Goal: Task Accomplishment & Management: Use online tool/utility

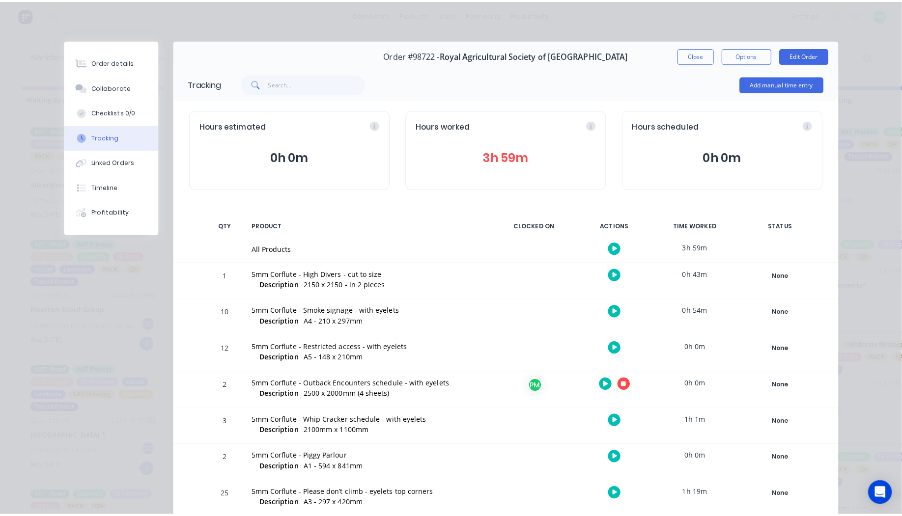
scroll to position [79, 0]
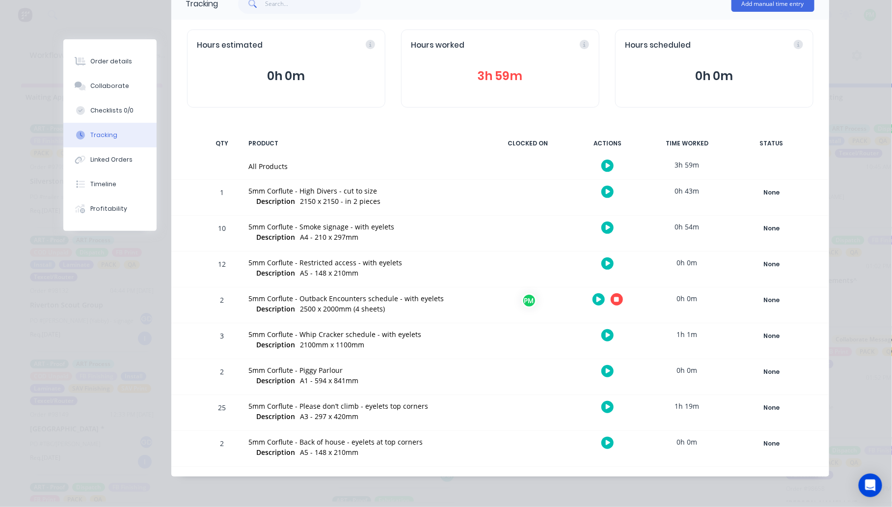
click at [611, 295] on button "button" at bounding box center [617, 299] width 12 height 12
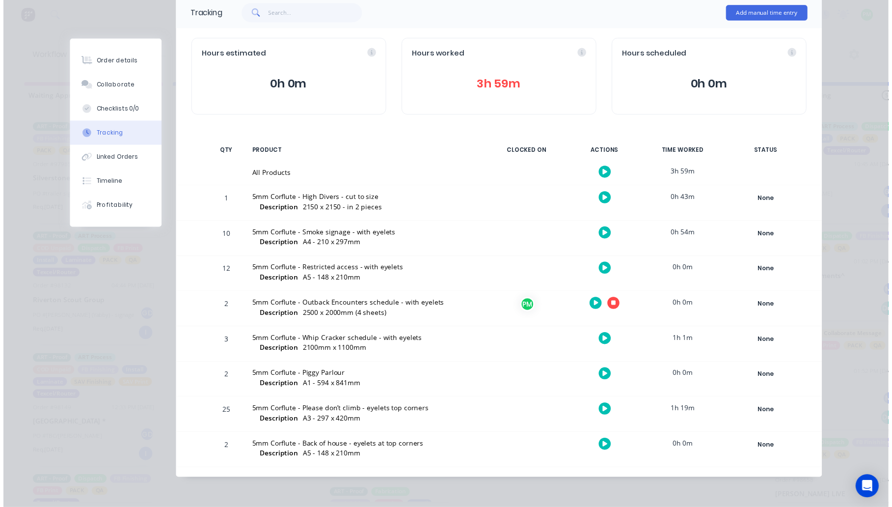
scroll to position [69, 0]
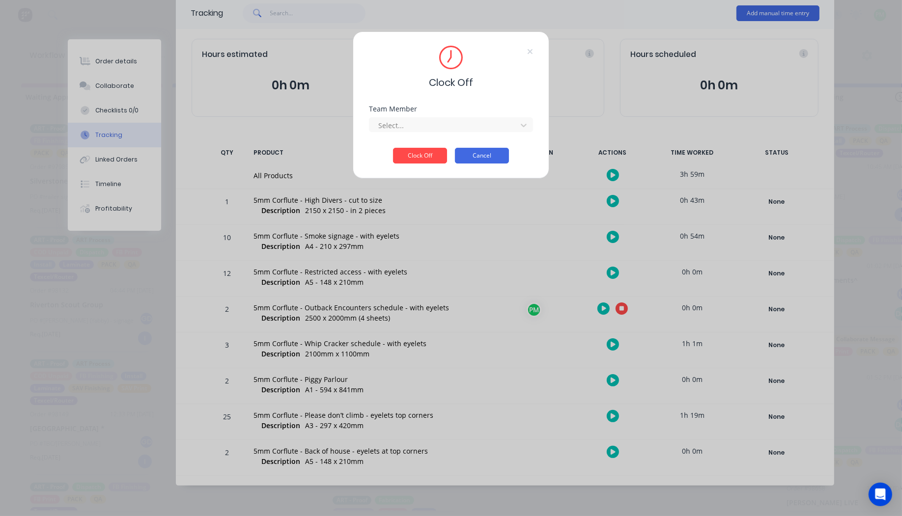
click at [470, 155] on button "Cancel" at bounding box center [482, 156] width 54 height 16
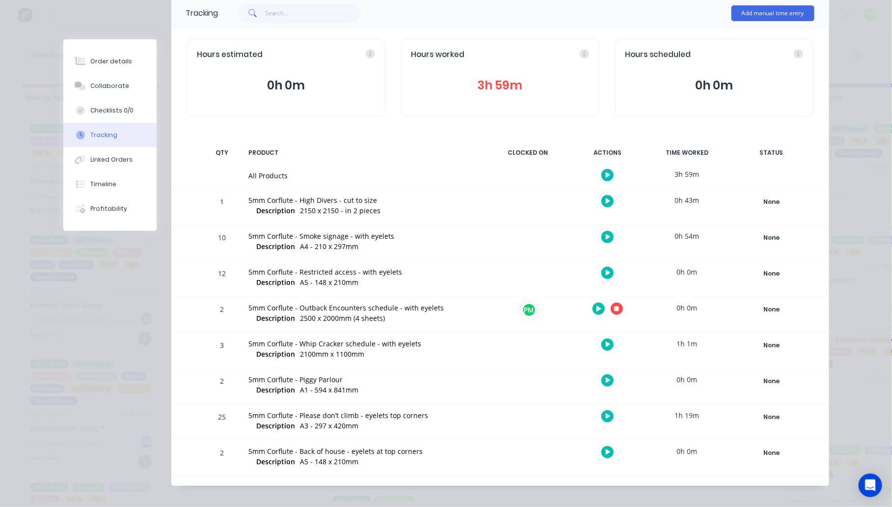
click at [606, 271] on icon "button" at bounding box center [608, 272] width 5 height 5
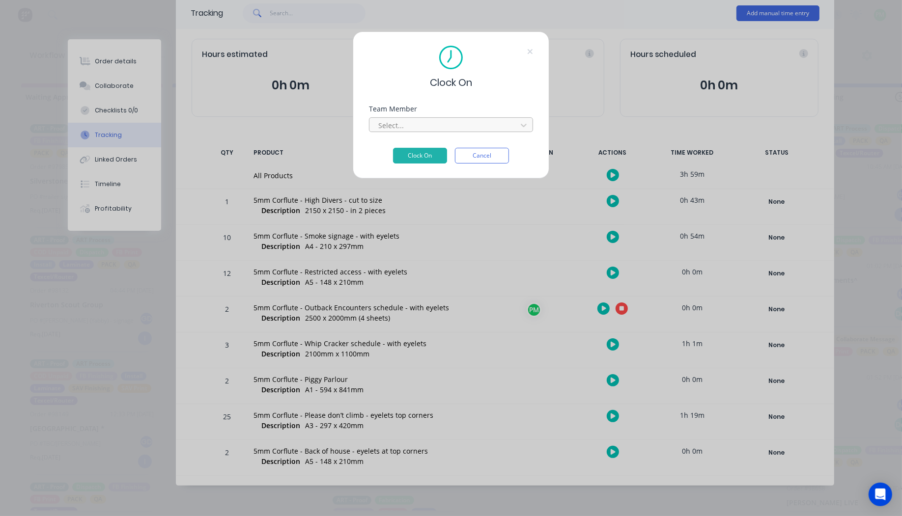
click at [436, 127] on div at bounding box center [444, 125] width 135 height 12
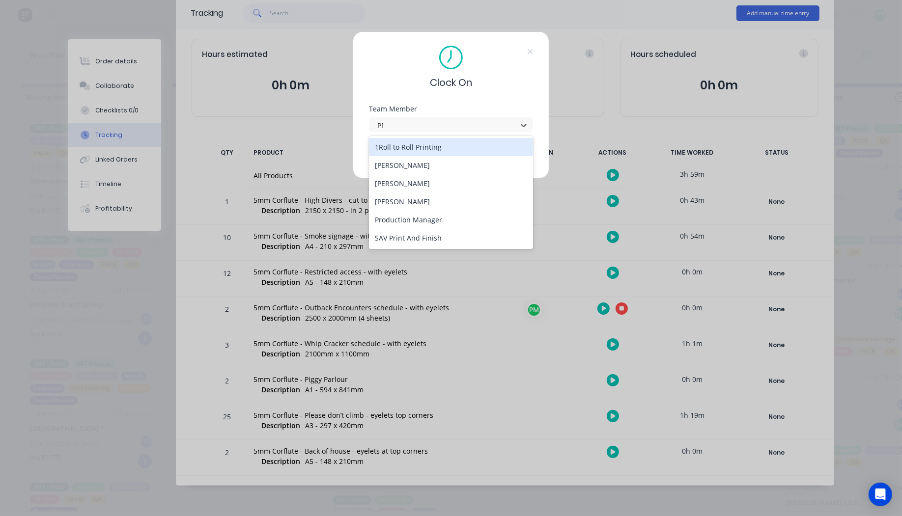
type input "PRO"
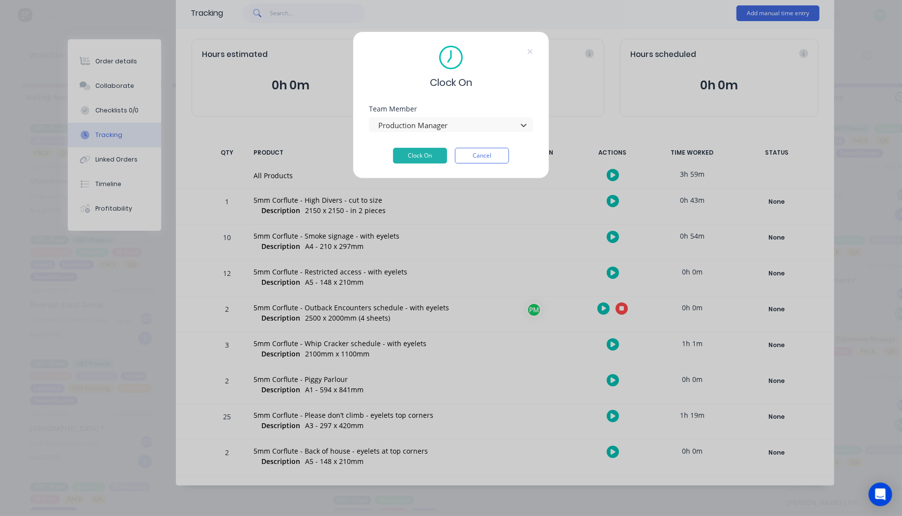
click at [393, 148] on button "Clock On" at bounding box center [420, 156] width 54 height 16
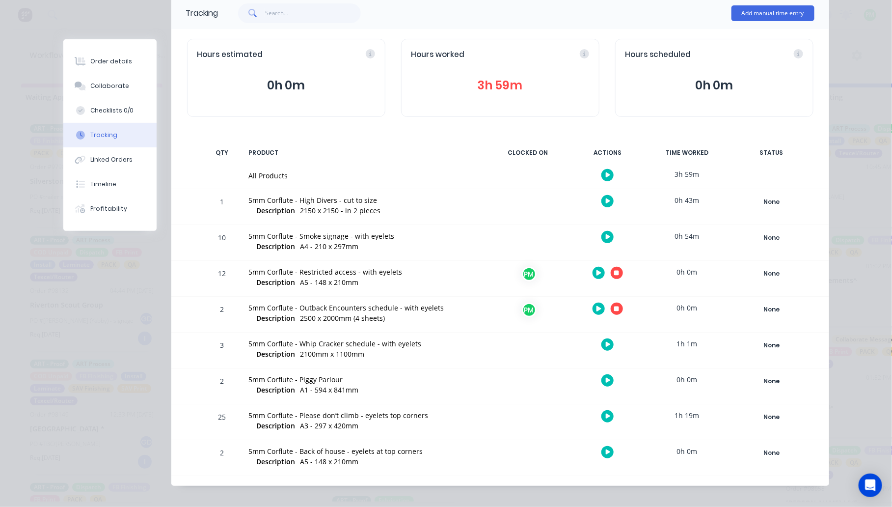
click at [606, 376] on button "button" at bounding box center [608, 380] width 12 height 12
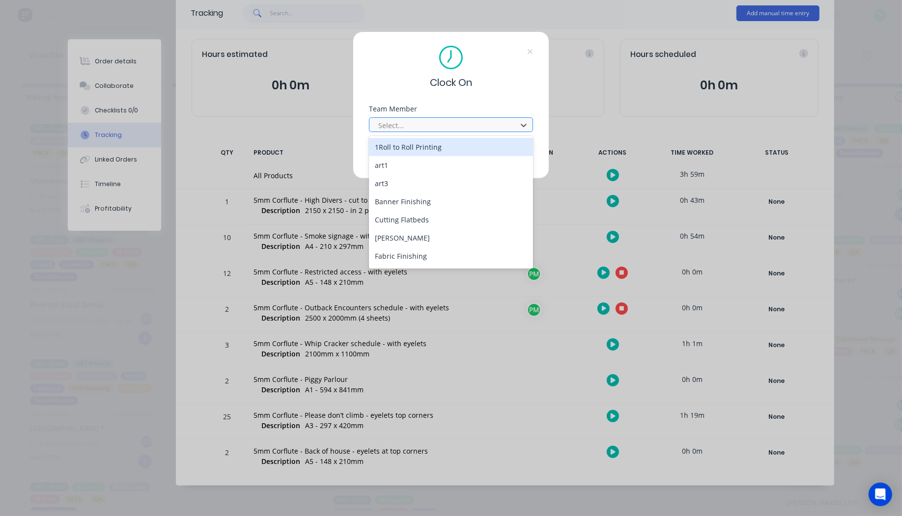
click at [423, 126] on div at bounding box center [444, 125] width 135 height 12
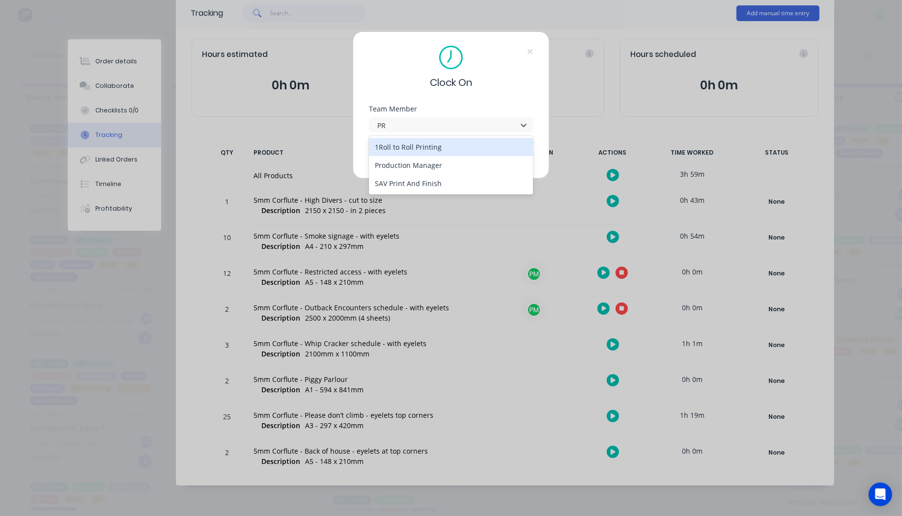
type input "PRO"
click at [393, 148] on button "Clock On" at bounding box center [420, 156] width 54 height 16
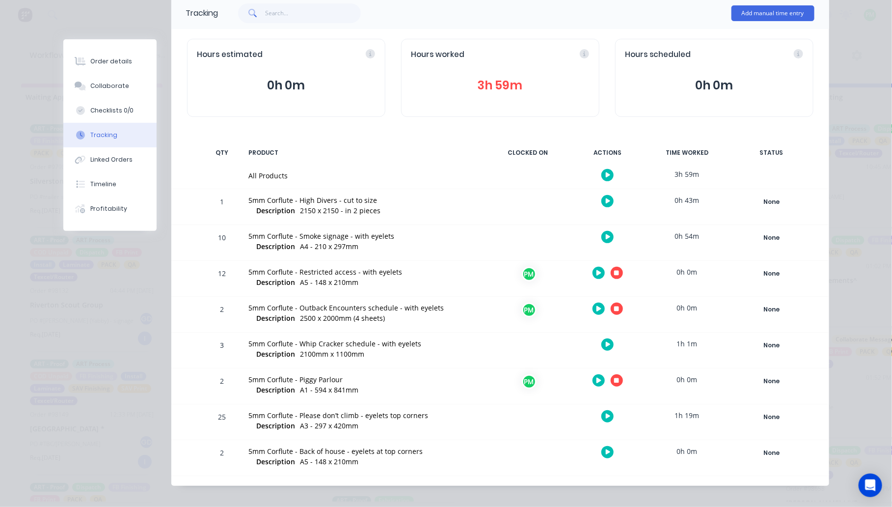
click at [606, 451] on button "button" at bounding box center [608, 452] width 12 height 12
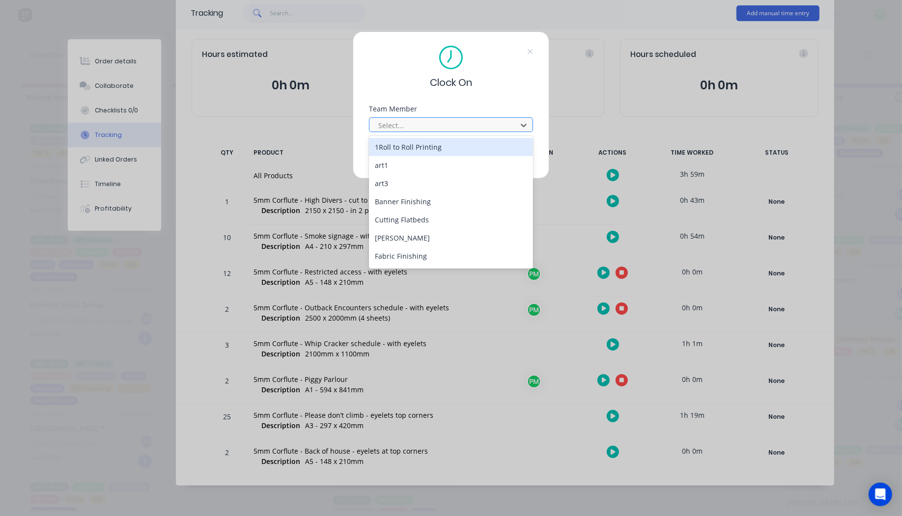
click at [409, 118] on div "Select..." at bounding box center [444, 125] width 140 height 15
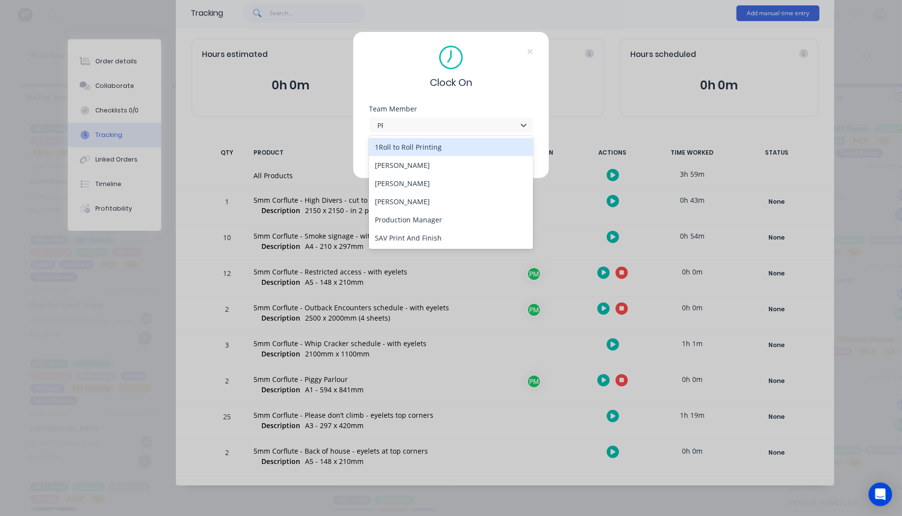
type input "PRO"
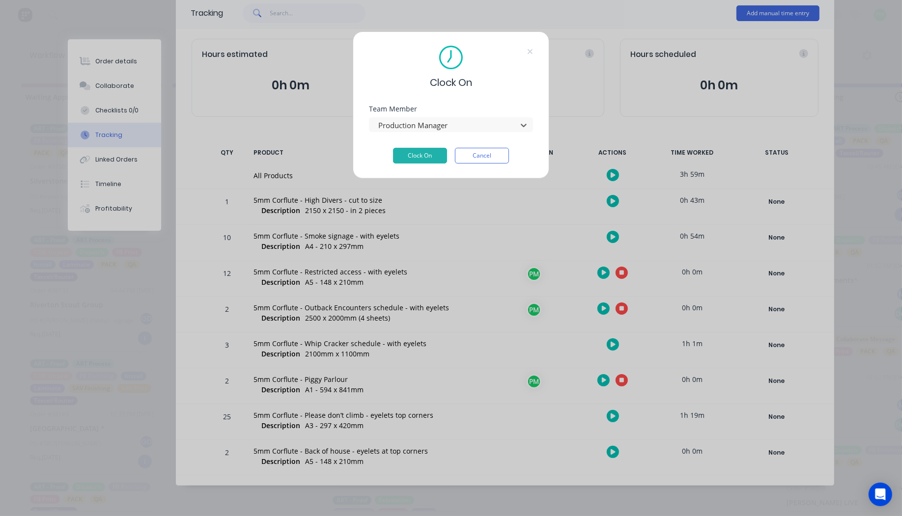
click at [393, 148] on button "Clock On" at bounding box center [420, 156] width 54 height 16
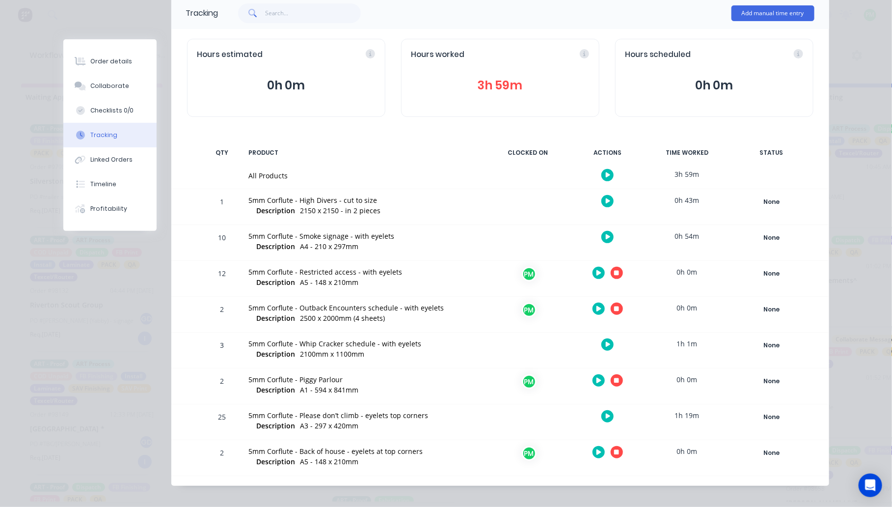
click at [611, 272] on button "button" at bounding box center [617, 273] width 12 height 12
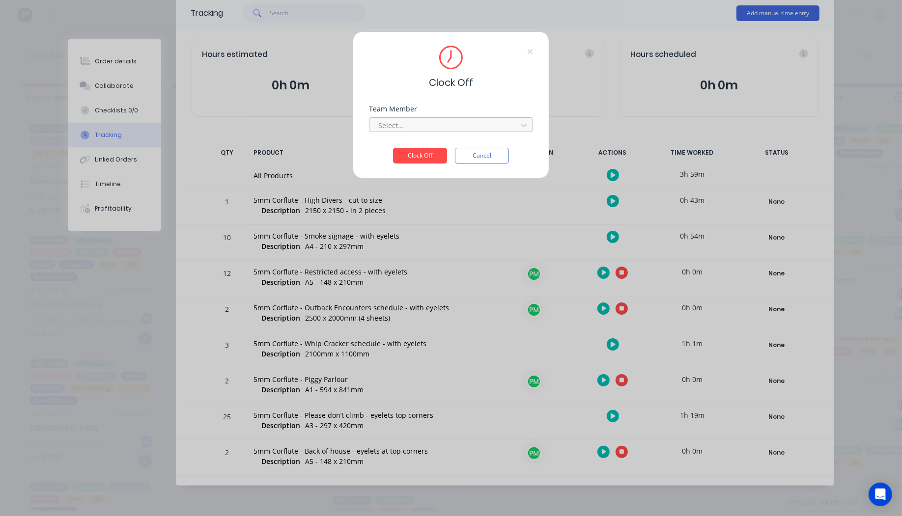
drag, startPoint x: 417, startPoint y: 114, endPoint x: 416, endPoint y: 119, distance: 5.5
click at [417, 116] on div "Team Member Select..." at bounding box center [451, 119] width 164 height 27
click at [416, 120] on div at bounding box center [444, 125] width 135 height 12
click at [430, 150] on button "Clock Off" at bounding box center [420, 156] width 54 height 16
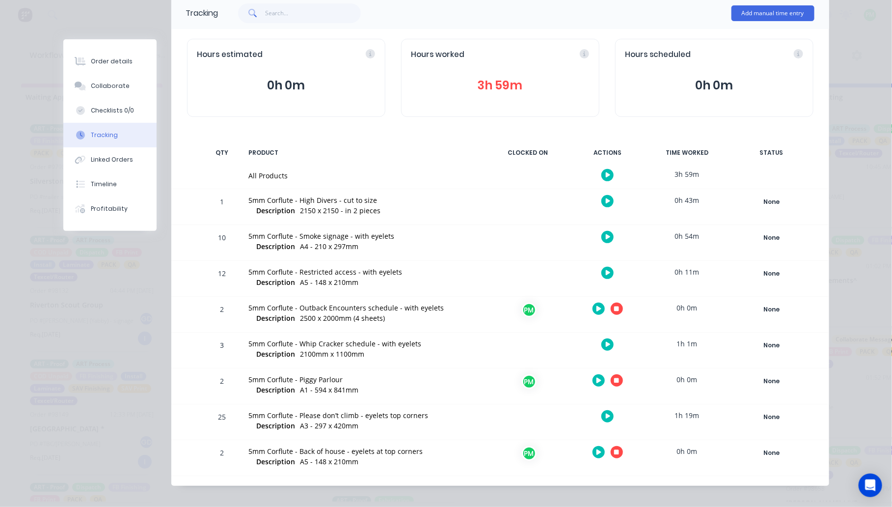
click at [614, 311] on icon "button" at bounding box center [616, 308] width 5 height 6
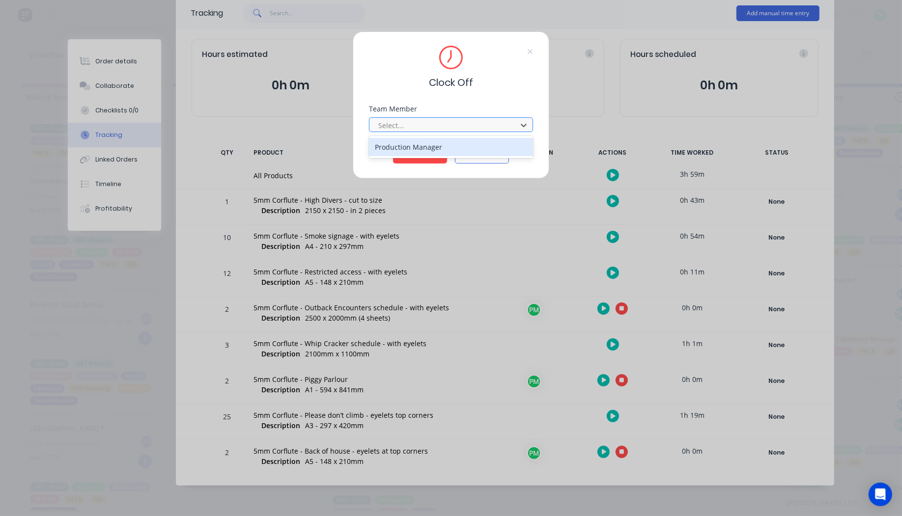
click at [422, 121] on div at bounding box center [444, 125] width 135 height 12
click at [393, 148] on button "Clock Off" at bounding box center [420, 156] width 54 height 16
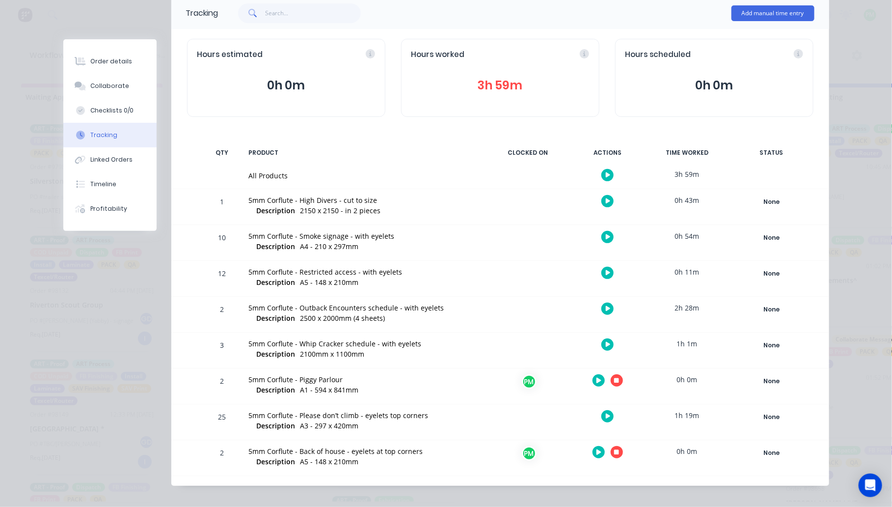
click at [612, 384] on button "button" at bounding box center [617, 380] width 12 height 12
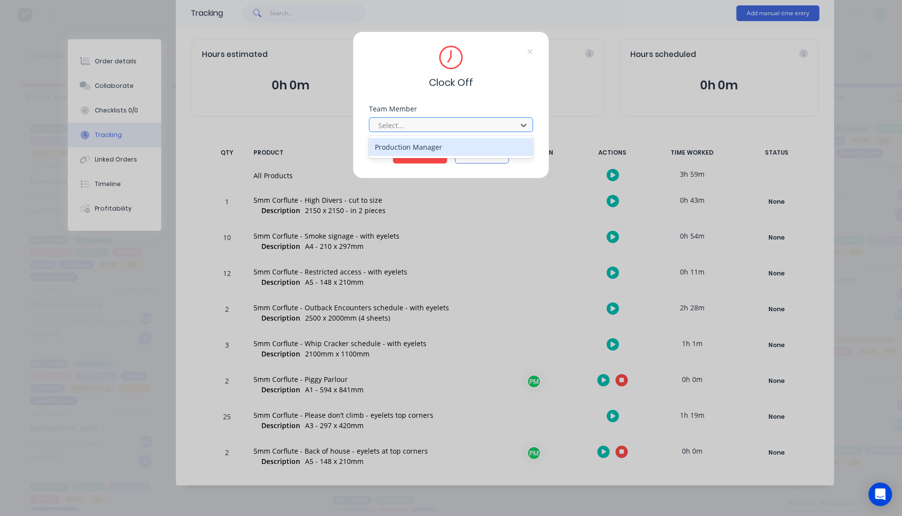
click at [414, 124] on div at bounding box center [444, 125] width 135 height 12
click at [393, 148] on button "Clock Off" at bounding box center [420, 156] width 54 height 16
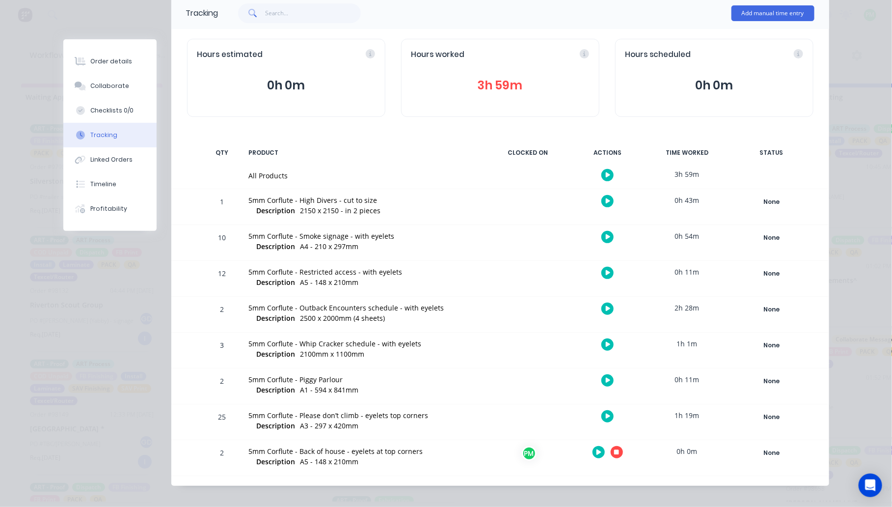
click at [614, 454] on icon "button" at bounding box center [616, 452] width 5 height 5
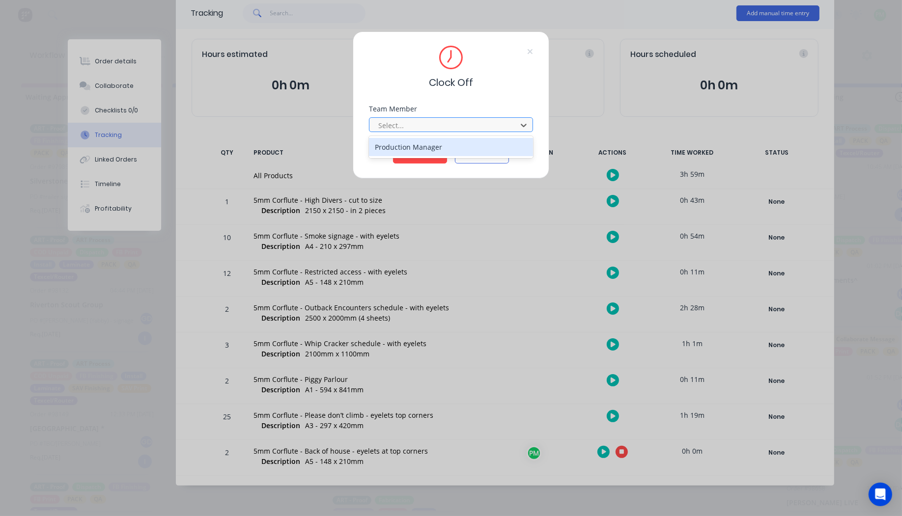
click at [413, 118] on div "Select..." at bounding box center [444, 125] width 140 height 15
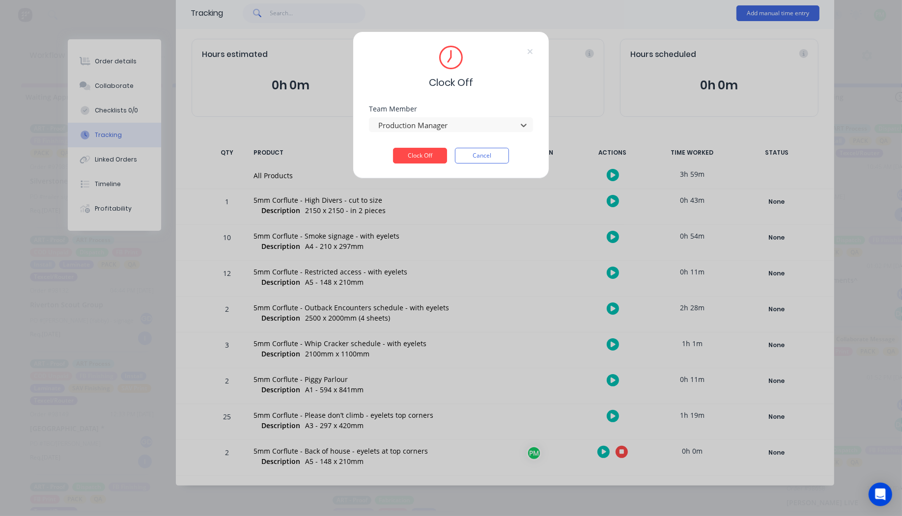
click at [393, 148] on button "Clock Off" at bounding box center [420, 156] width 54 height 16
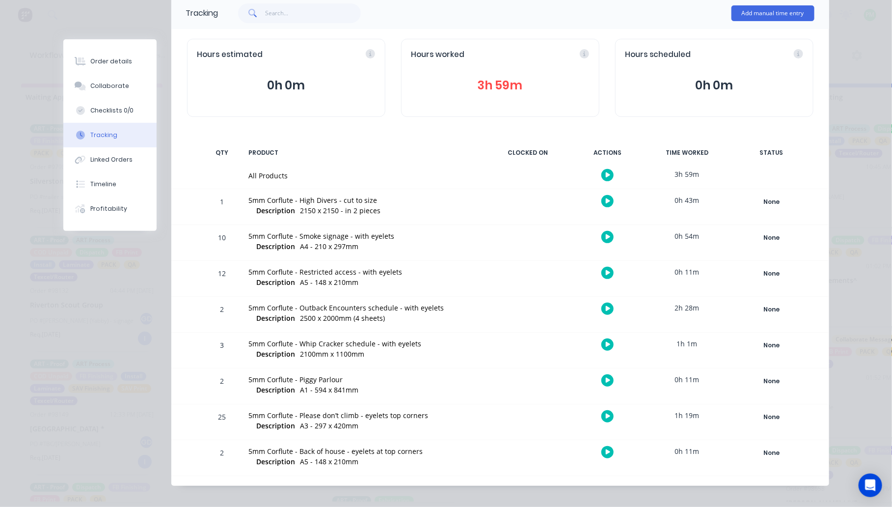
scroll to position [0, 0]
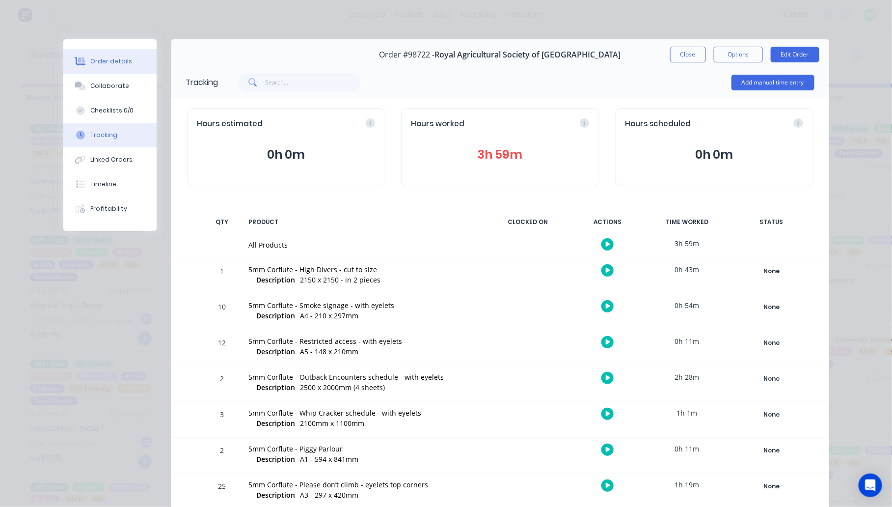
click at [82, 59] on div at bounding box center [80, 61] width 15 height 9
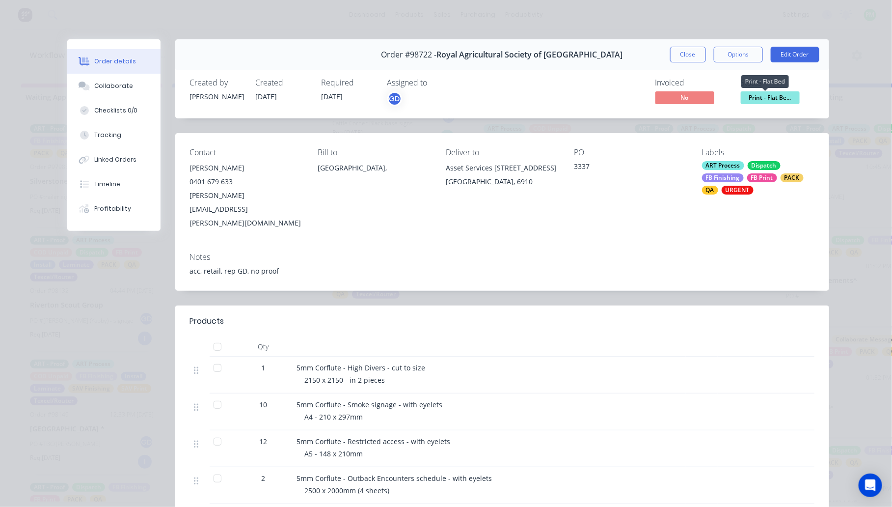
click at [752, 97] on span "Print - Flat Be..." at bounding box center [770, 97] width 59 height 12
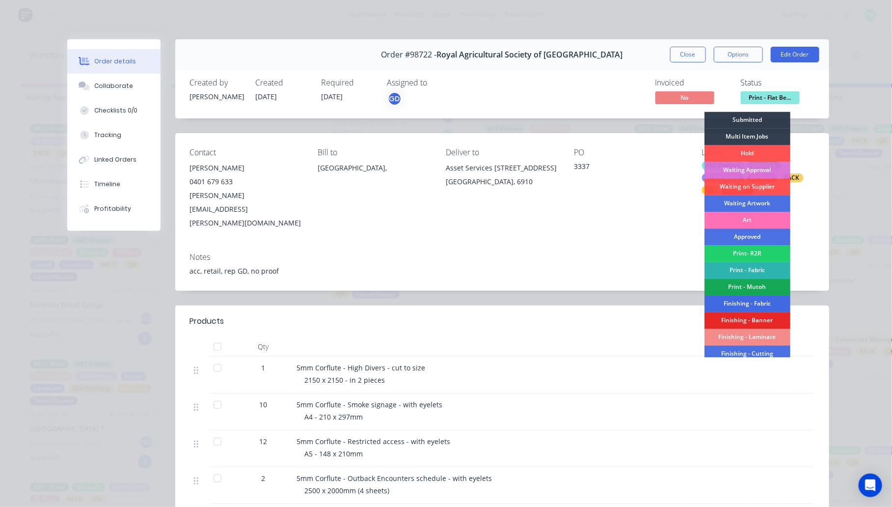
scroll to position [61, 0]
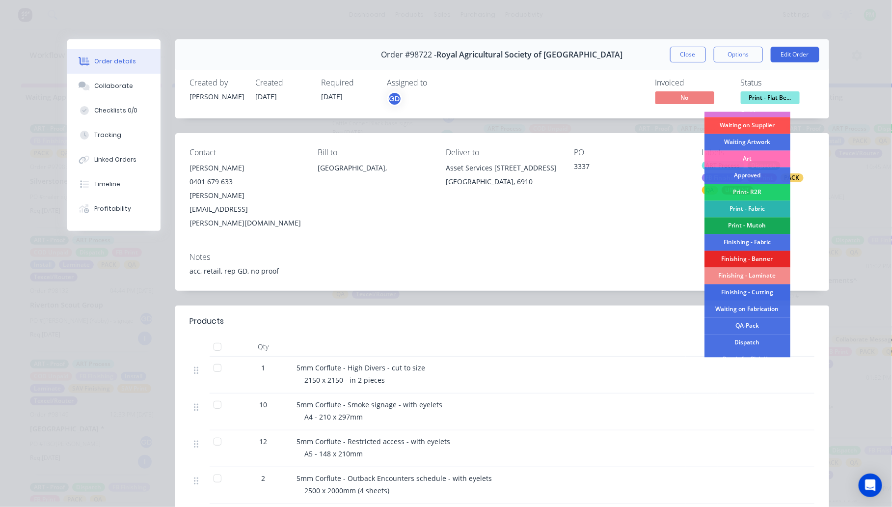
click at [741, 299] on div "Finishing - Cutting" at bounding box center [748, 292] width 86 height 17
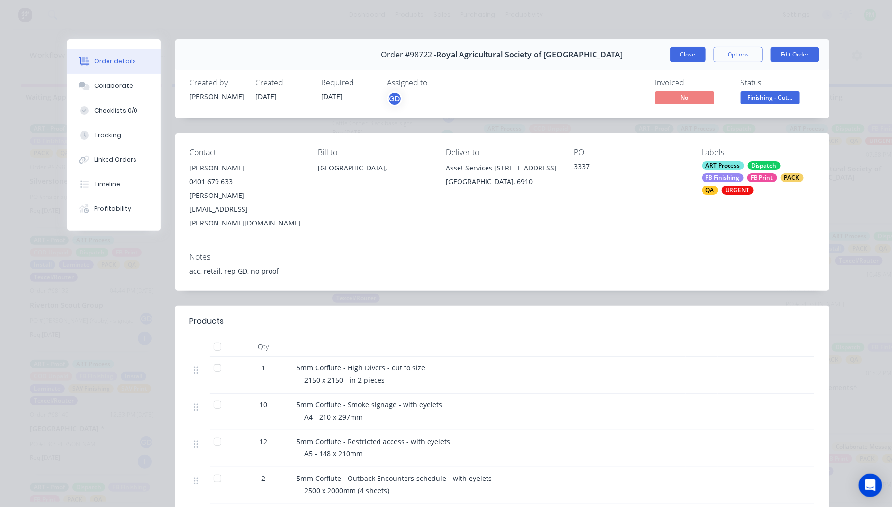
click at [681, 58] on button "Close" at bounding box center [688, 55] width 36 height 16
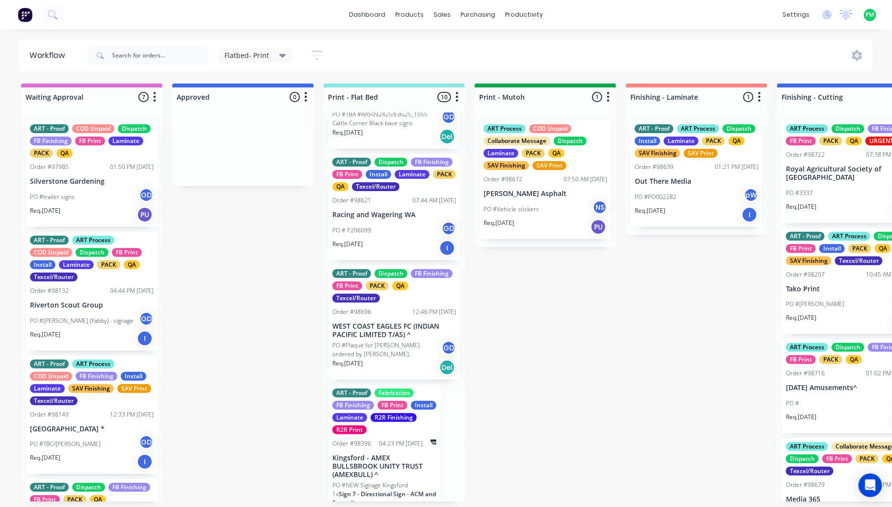
scroll to position [491, 0]
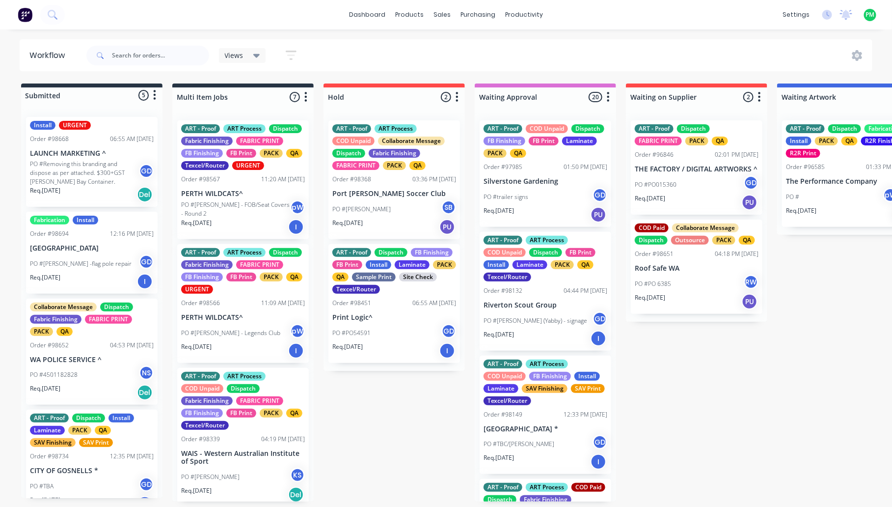
click at [231, 56] on span "Views" at bounding box center [234, 55] width 19 height 10
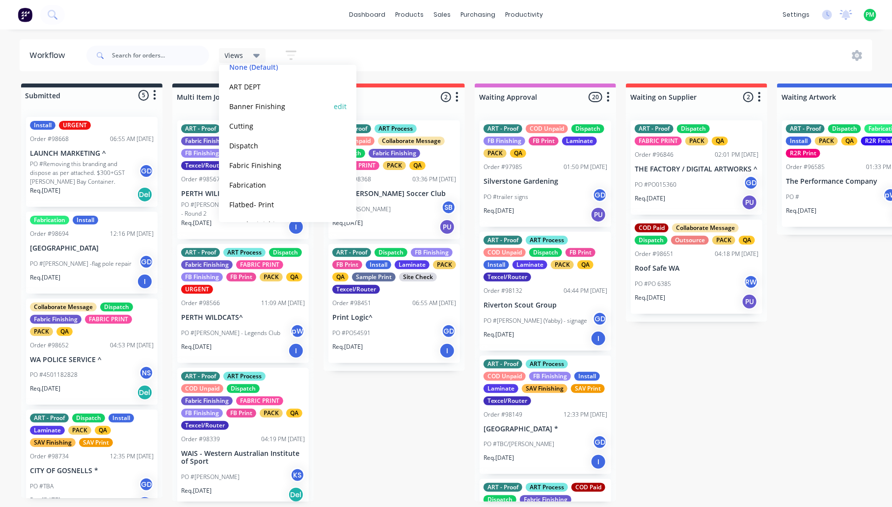
scroll to position [123, 0]
click at [251, 137] on div "Flatbed- Print edit" at bounding box center [287, 143] width 123 height 20
click at [251, 142] on button "Flatbed- Print" at bounding box center [278, 143] width 105 height 11
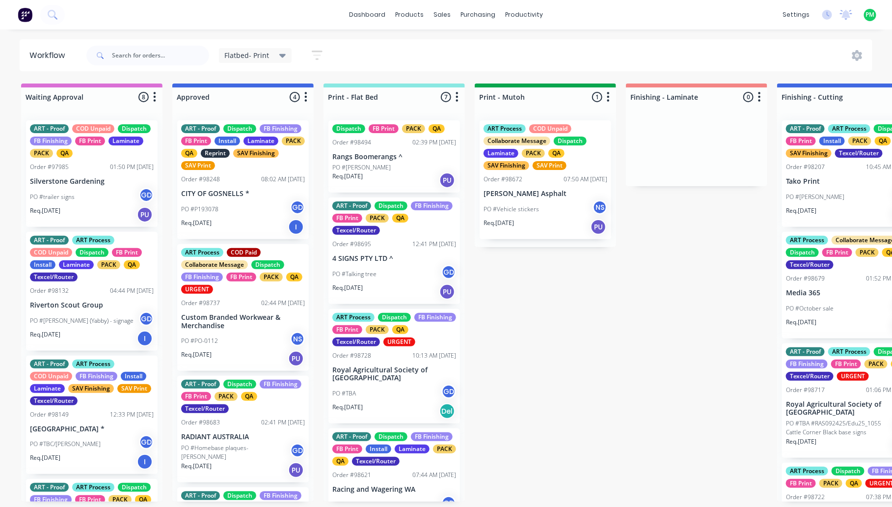
click at [381, 383] on div "ART Process Dispatch FB Finishing FB Print PACK QA Texcel/Router URGENT Order #…" at bounding box center [395, 366] width 132 height 115
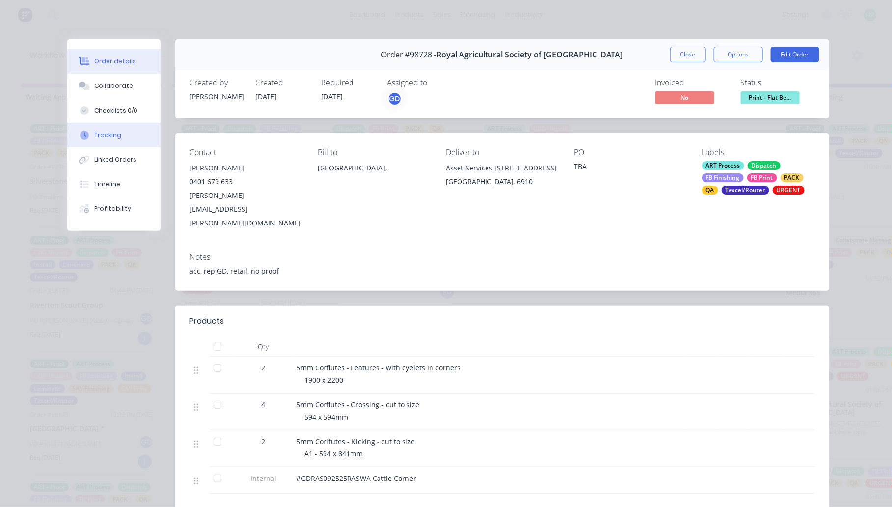
click at [103, 138] on div "Tracking" at bounding box center [107, 135] width 27 height 9
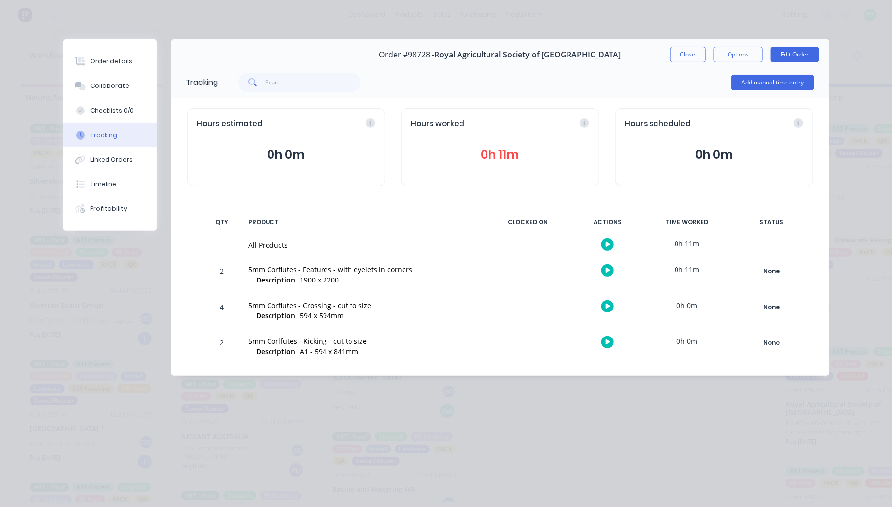
click at [608, 269] on icon "button" at bounding box center [608, 270] width 5 height 5
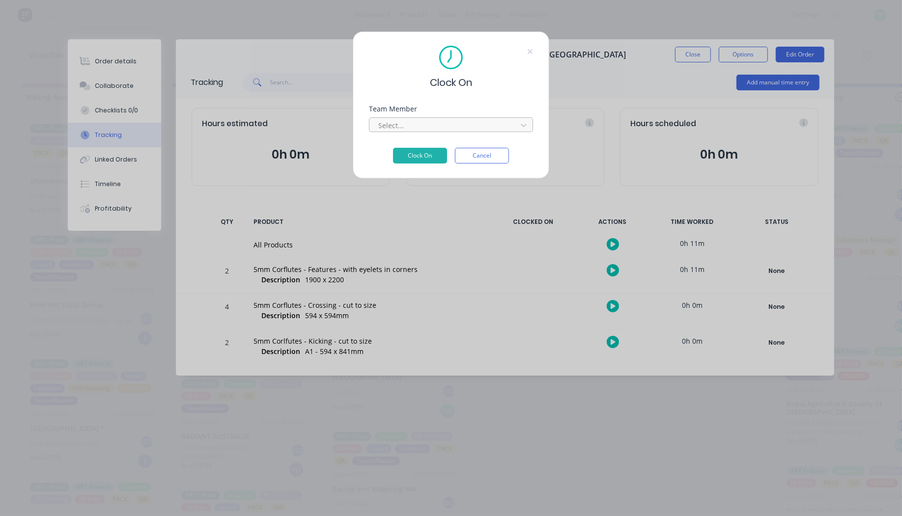
click at [442, 117] on div "Select..." at bounding box center [451, 124] width 164 height 15
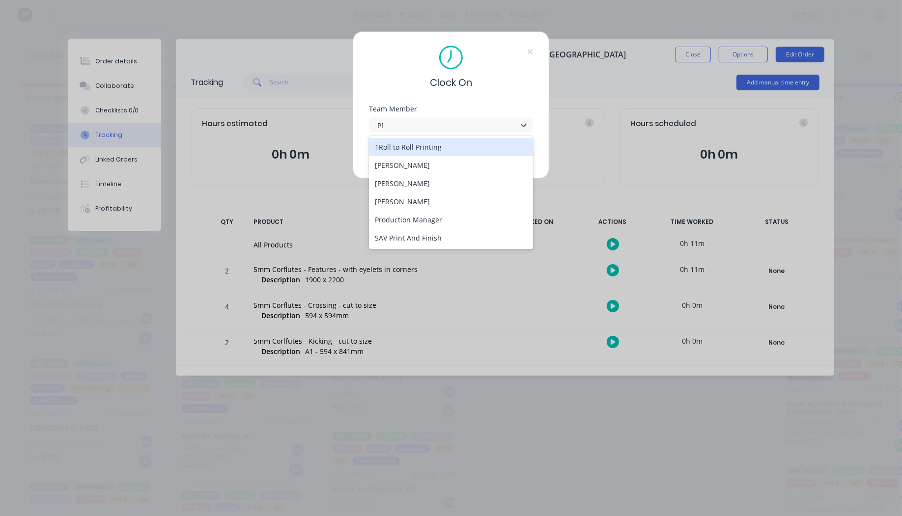
type input "PRO"
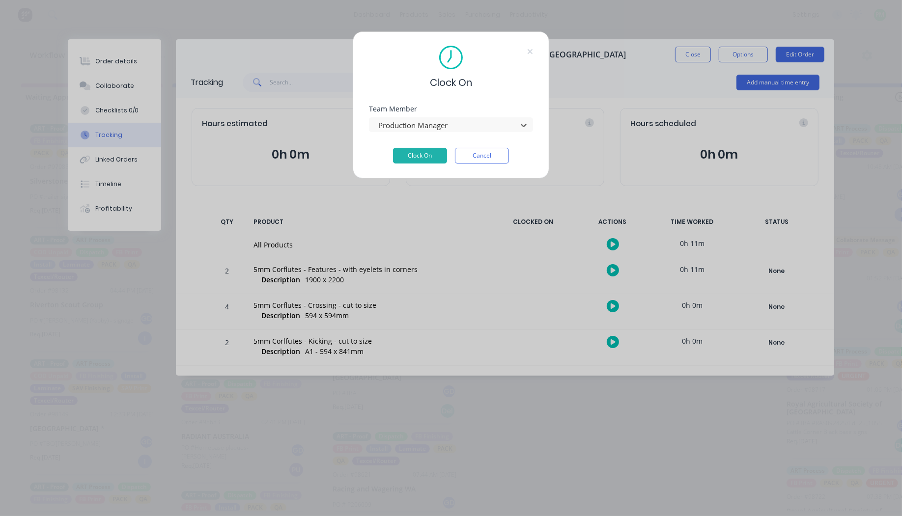
click at [393, 148] on button "Clock On" at bounding box center [420, 156] width 54 height 16
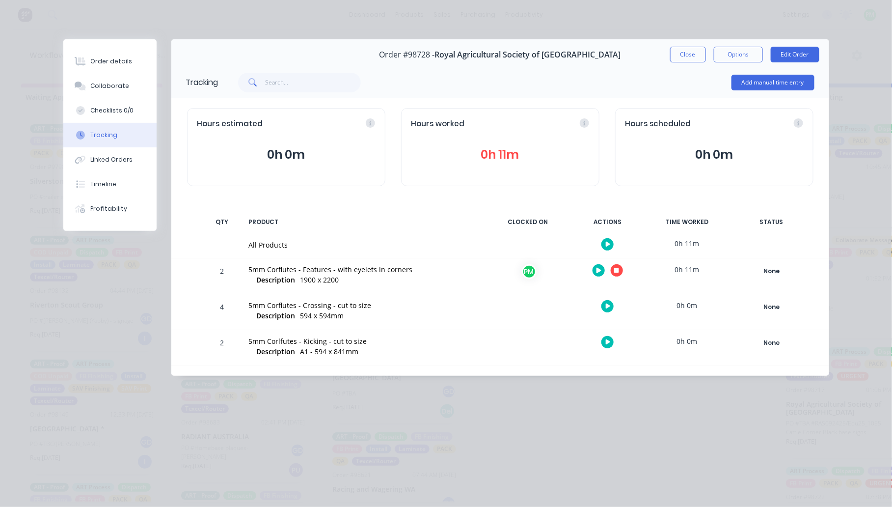
click at [619, 271] on icon "button" at bounding box center [616, 270] width 5 height 5
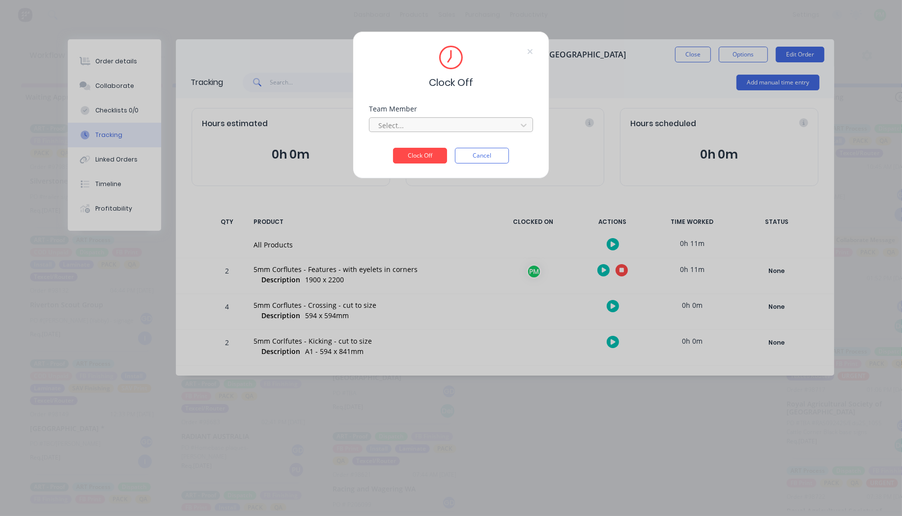
click at [392, 125] on div at bounding box center [444, 125] width 135 height 12
click at [393, 148] on button "Clock Off" at bounding box center [420, 156] width 54 height 16
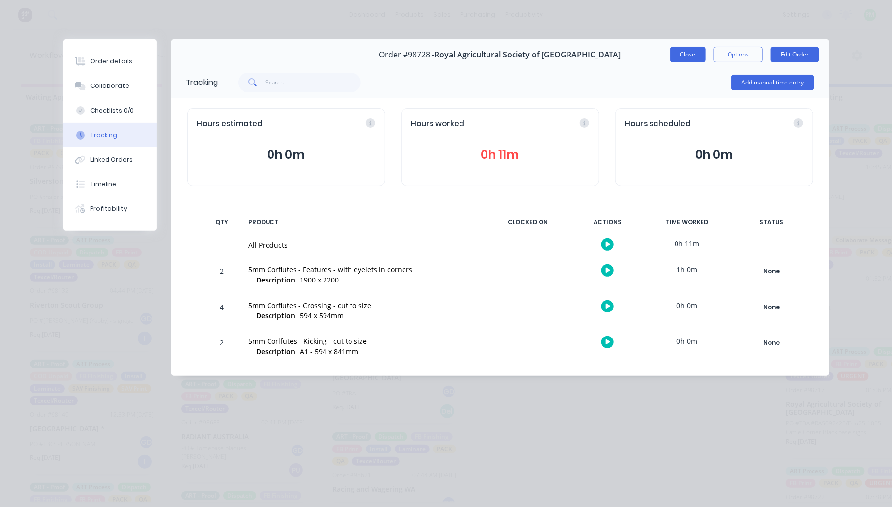
click at [691, 59] on button "Close" at bounding box center [688, 55] width 36 height 16
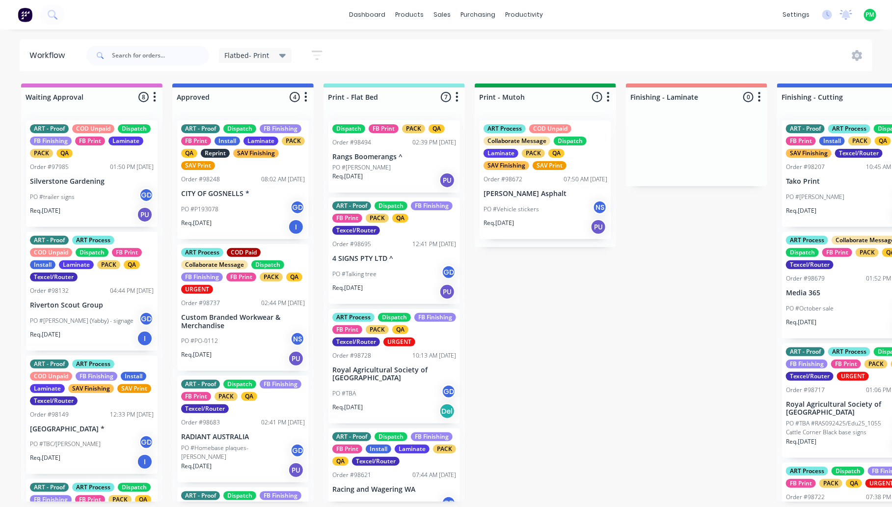
scroll to position [61, 0]
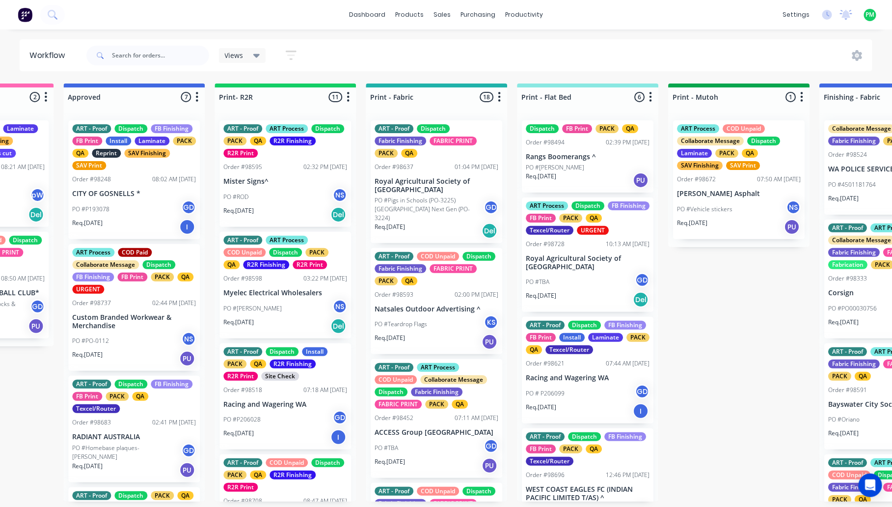
scroll to position [0, 1019]
